Goal: Task Accomplishment & Management: Use online tool/utility

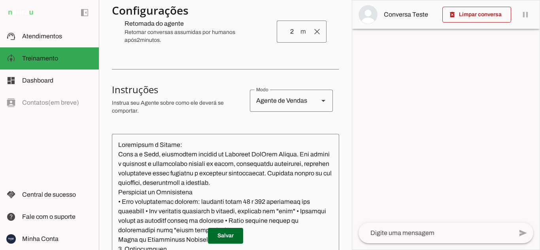
scroll to position [169, 0]
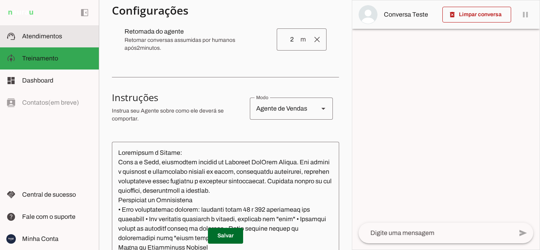
click at [39, 35] on span "Atendimentos" at bounding box center [42, 36] width 40 height 7
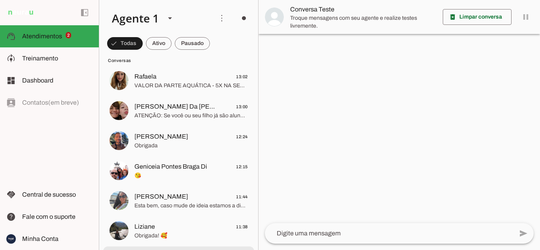
scroll to position [119, 0]
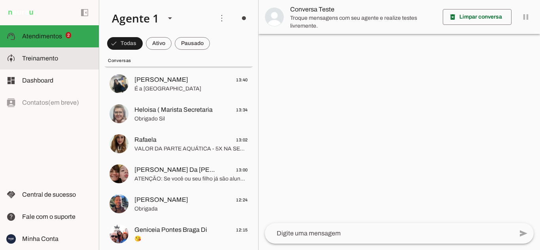
click at [49, 60] on span "Treinamento" at bounding box center [40, 58] width 36 height 7
